Goal: Transaction & Acquisition: Purchase product/service

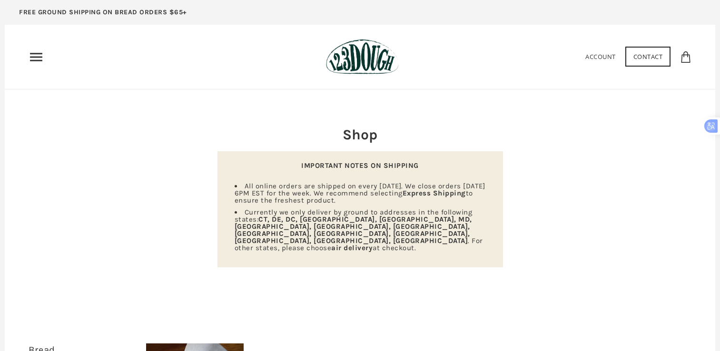
scroll to position [228, 0]
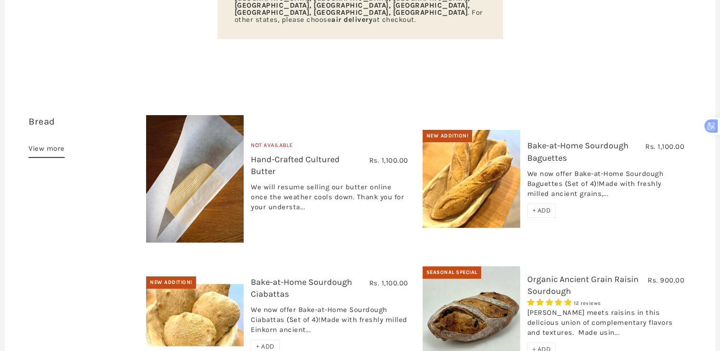
click at [173, 177] on img at bounding box center [195, 179] width 98 height 128
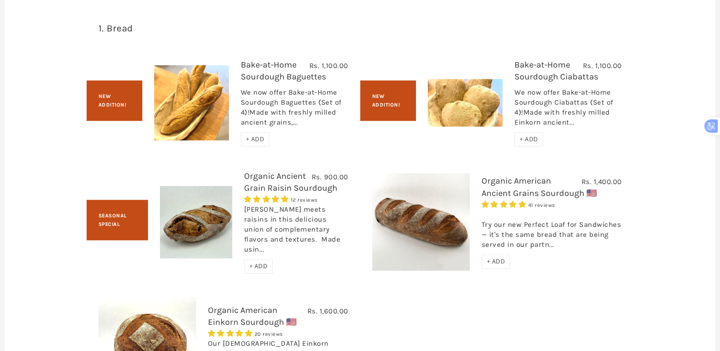
scroll to position [731, 0]
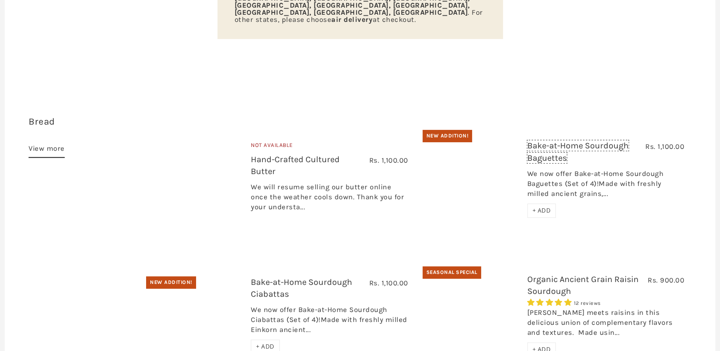
click at [538, 140] on link "Bake-at-Home Sourdough Baguettes" at bounding box center [577, 151] width 101 height 22
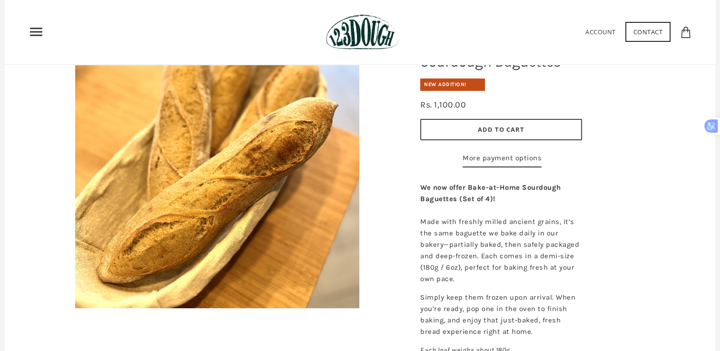
scroll to position [113, 0]
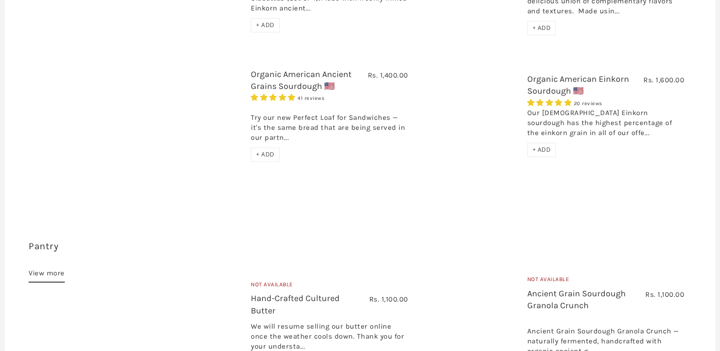
scroll to position [550, 0]
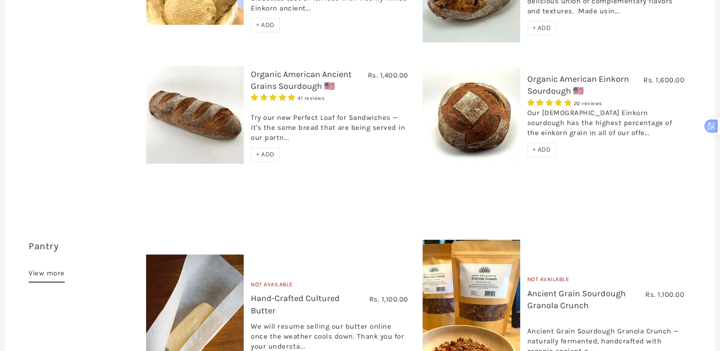
click at [456, 93] on img at bounding box center [472, 115] width 98 height 98
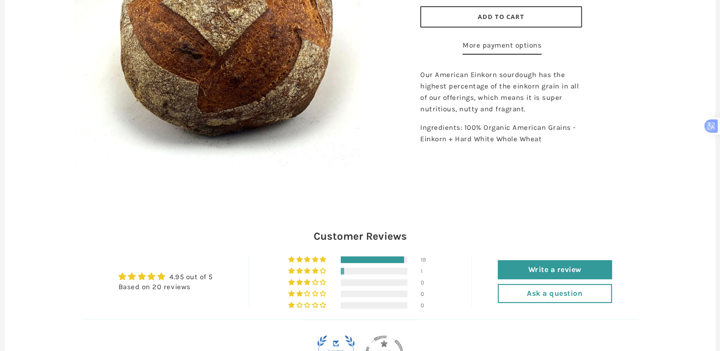
scroll to position [247, 0]
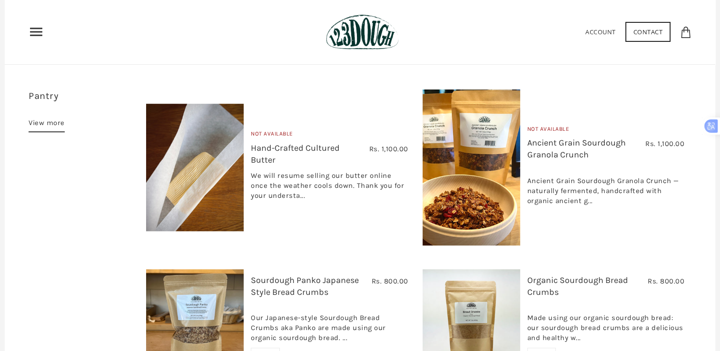
scroll to position [700, 0]
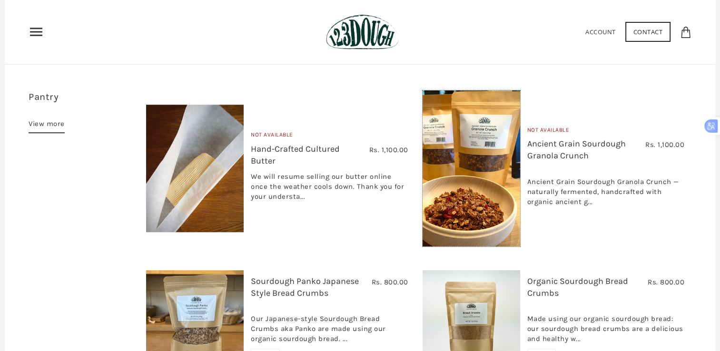
click at [475, 136] on img at bounding box center [472, 168] width 98 height 157
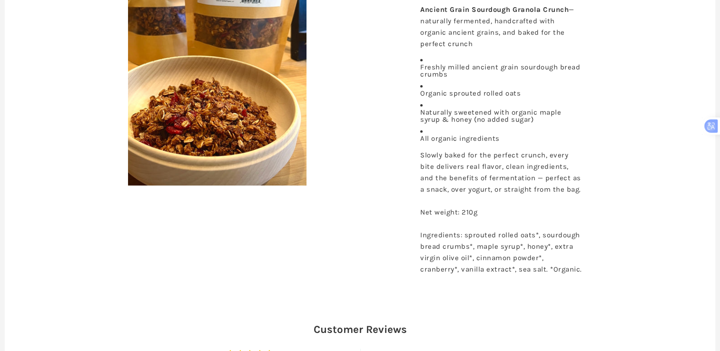
scroll to position [238, 0]
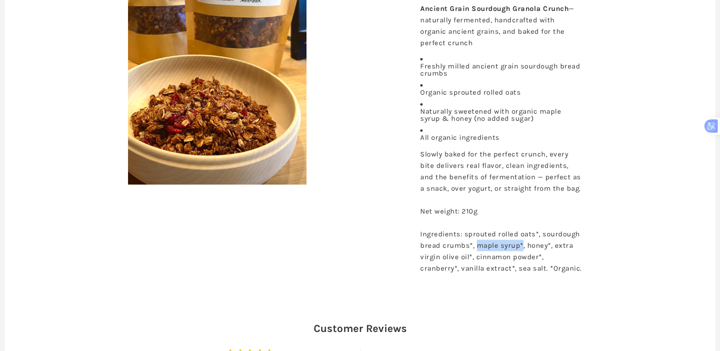
drag, startPoint x: 476, startPoint y: 246, endPoint x: 522, endPoint y: 245, distance: 45.7
click at [522, 245] on span "Ingredients: sprouted rolled oats*, sourdough bread crumbs*, maple syrup*, hone…" at bounding box center [501, 251] width 162 height 43
copy span "maple syrup*"
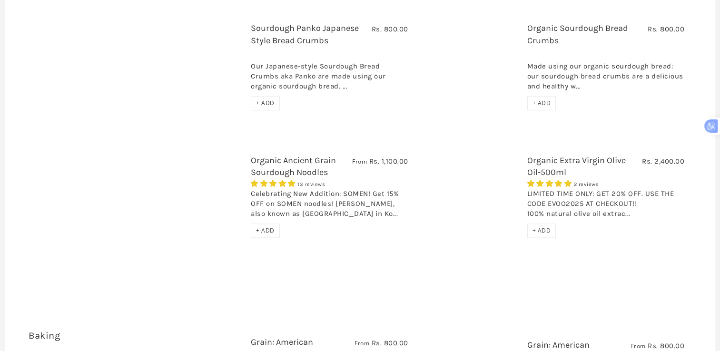
scroll to position [955, 0]
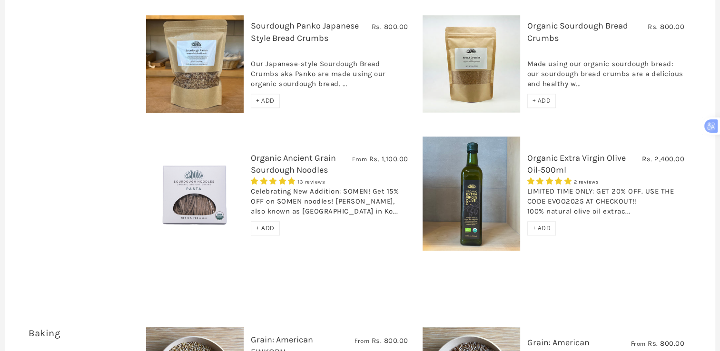
click at [282, 153] on link "Organic Ancient Grain Sourdough Noodles" at bounding box center [293, 164] width 85 height 22
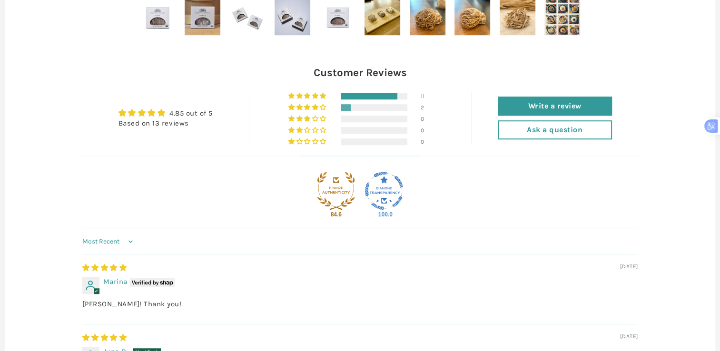
scroll to position [714, 0]
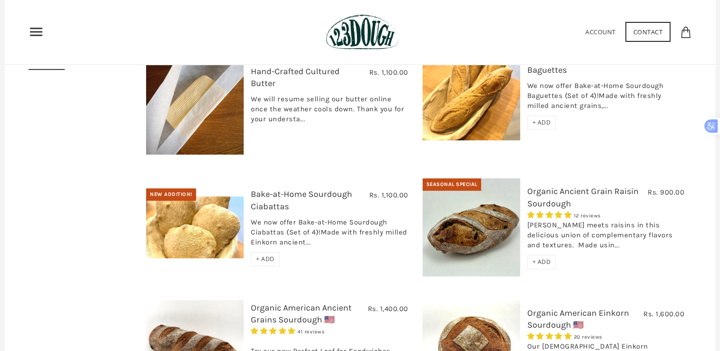
scroll to position [312, 0]
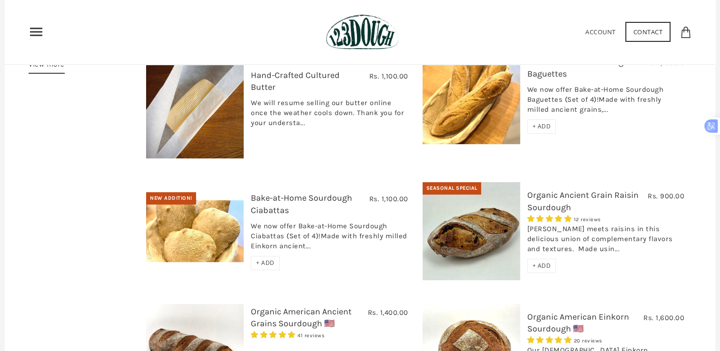
click at [221, 200] on img at bounding box center [195, 231] width 98 height 62
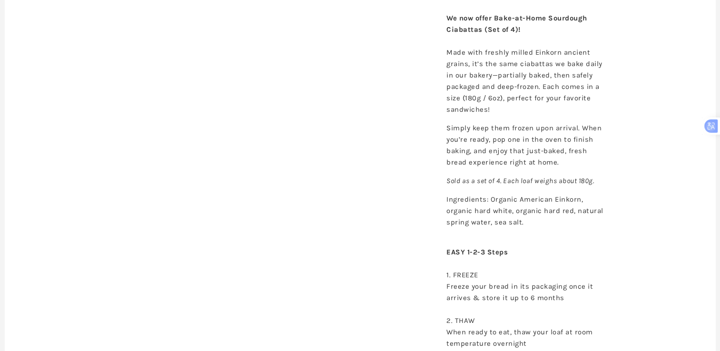
scroll to position [284, 0]
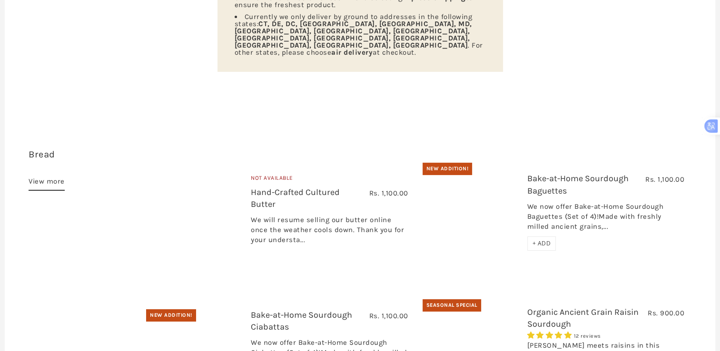
scroll to position [196, 0]
click at [555, 173] on link "Bake-at-Home Sourdough Baguettes" at bounding box center [577, 184] width 101 height 22
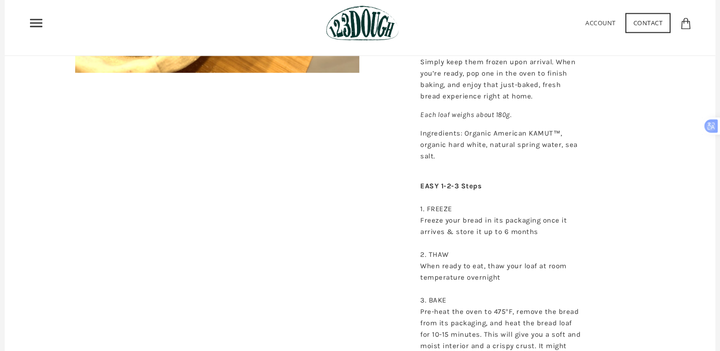
scroll to position [348, 0]
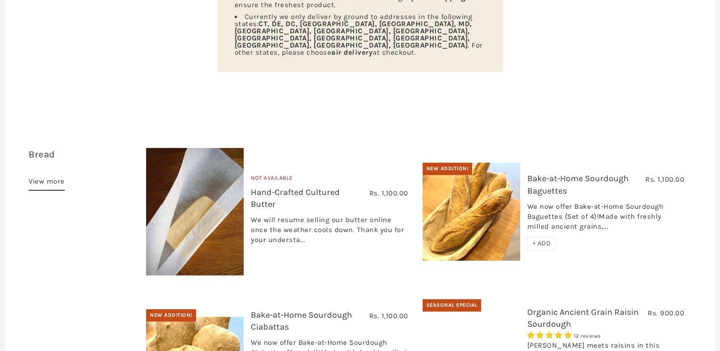
scroll to position [196, 0]
